Goal: Transaction & Acquisition: Purchase product/service

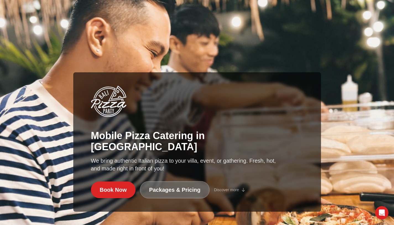
click at [140, 189] on link "Packages & Pricing" at bounding box center [175, 189] width 70 height 17
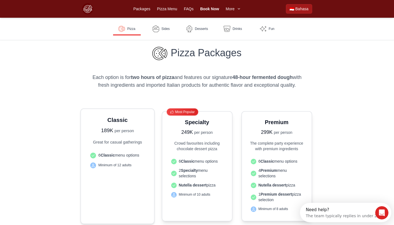
click at [111, 137] on div "Classic 189K per person Great for casual gatherings 6 Classic menu options Mini…" at bounding box center [117, 166] width 59 height 100
click at [97, 148] on div "Classic 189K per person Great for casual gatherings 6 Classic menu options Mini…" at bounding box center [117, 166] width 59 height 100
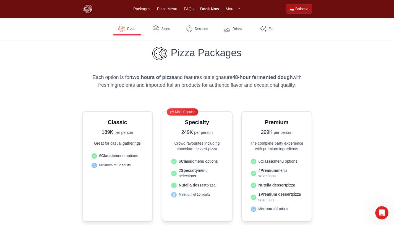
click at [234, 82] on p "Each option is for two hours of pizza and features our signature 48-hour fermen…" at bounding box center [197, 80] width 212 height 15
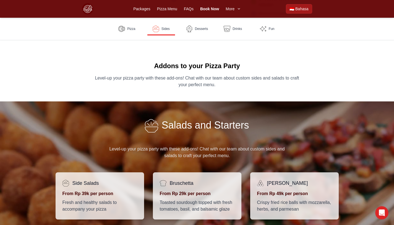
scroll to position [291, 0]
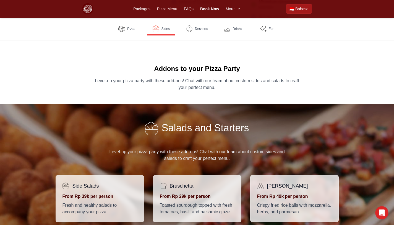
click at [170, 10] on link "Pizza Menu" at bounding box center [167, 9] width 20 height 6
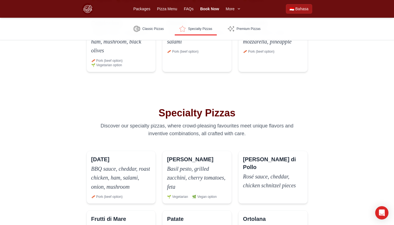
scroll to position [200, 0]
